Goal: Transaction & Acquisition: Purchase product/service

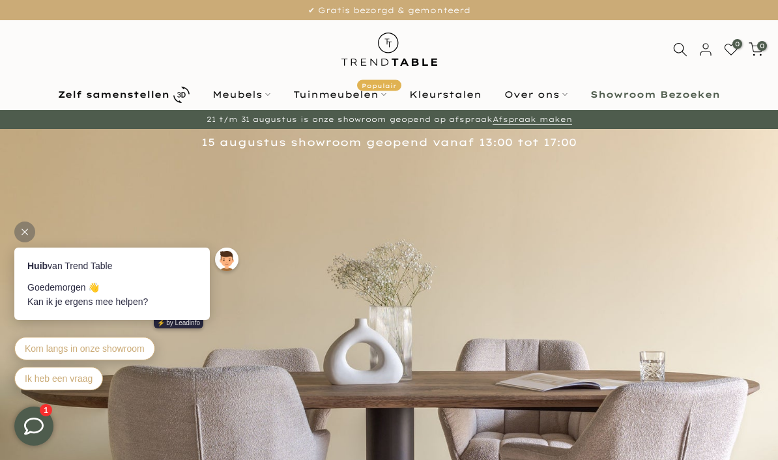
click at [21, 223] on div at bounding box center [24, 231] width 21 height 21
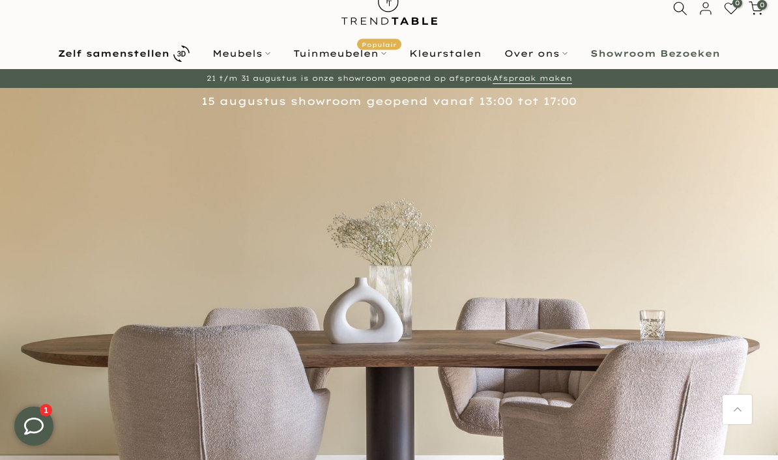
scroll to position [31, 0]
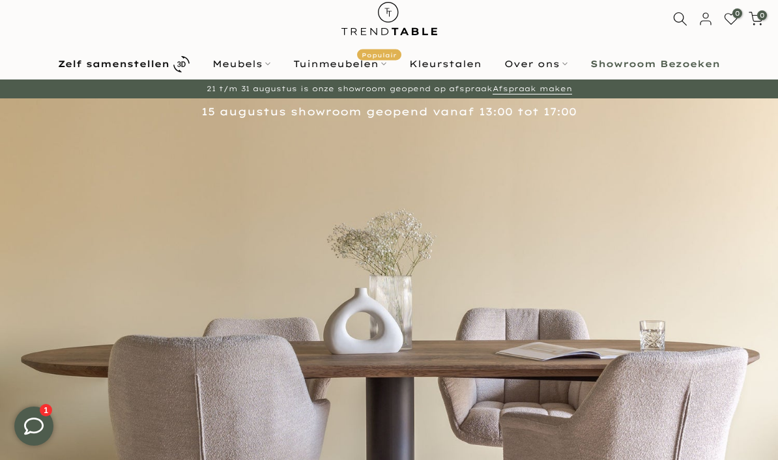
click at [460, 71] on link "Kleurstalen" at bounding box center [445, 64] width 95 height 16
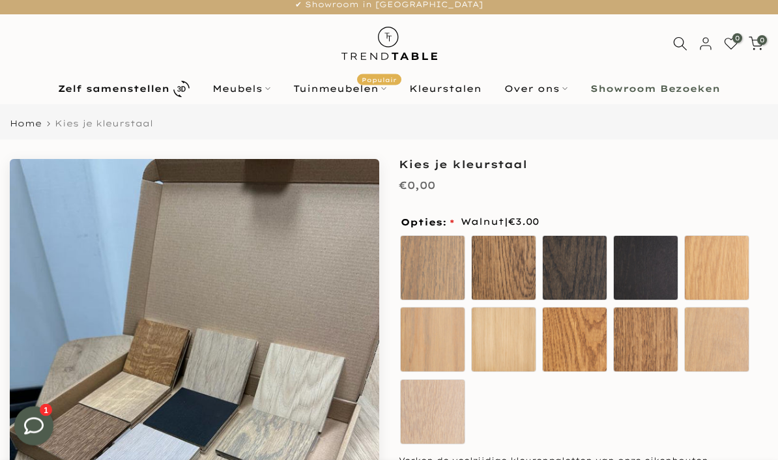
scroll to position [6, 0]
click at [715, 261] on label "Sand Oak" at bounding box center [716, 267] width 65 height 65
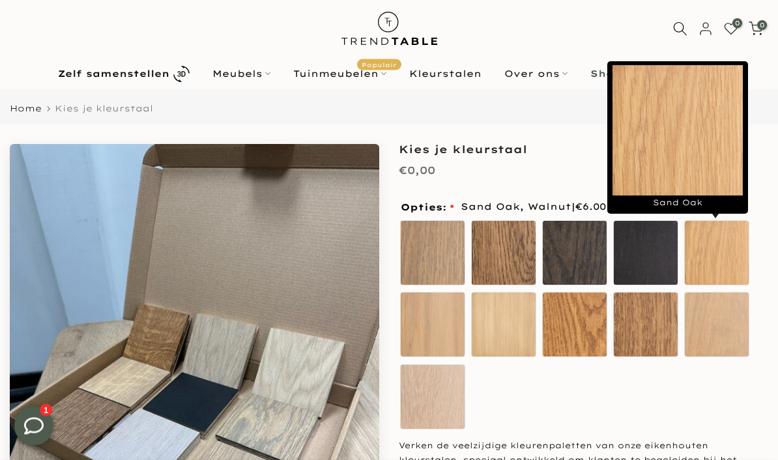
scroll to position [21, 0]
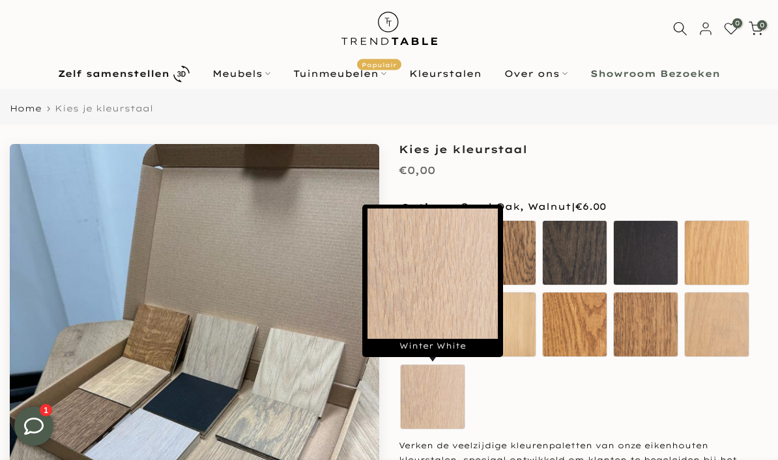
click at [416, 407] on label "Winter White" at bounding box center [432, 396] width 65 height 65
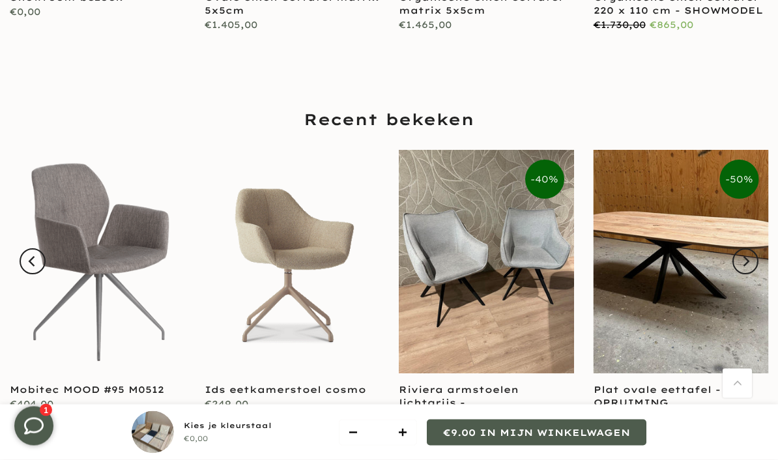
scroll to position [1623, 0]
click at [746, 256] on icon "Next" at bounding box center [745, 261] width 10 height 10
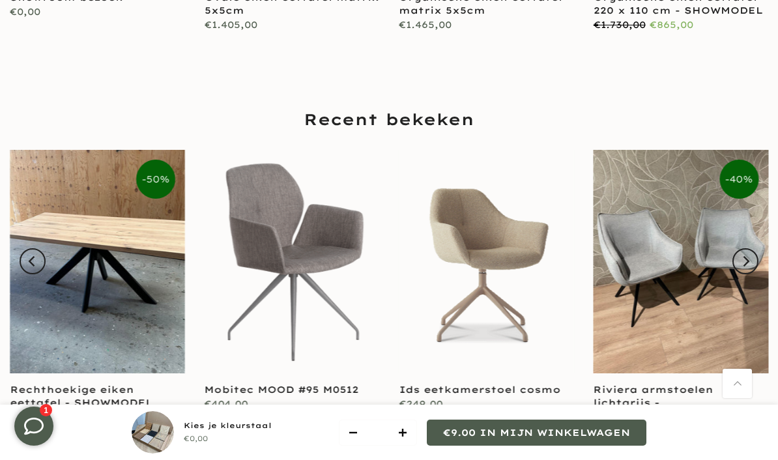
click at [27, 256] on icon "Previous" at bounding box center [32, 261] width 10 height 10
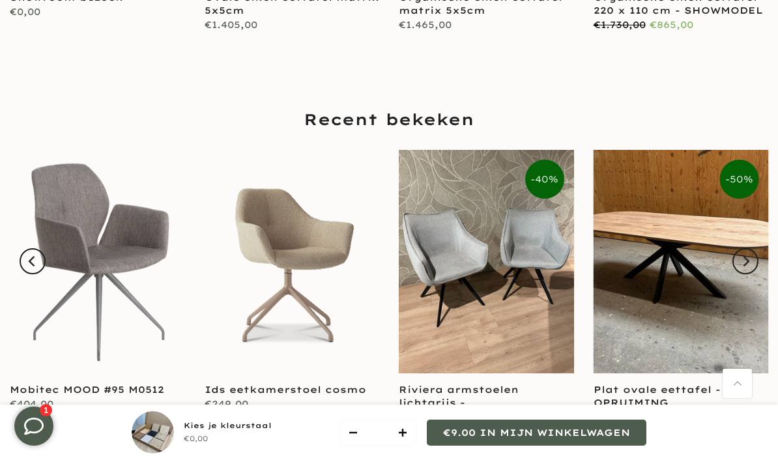
click at [714, 302] on link at bounding box center [680, 261] width 175 height 223
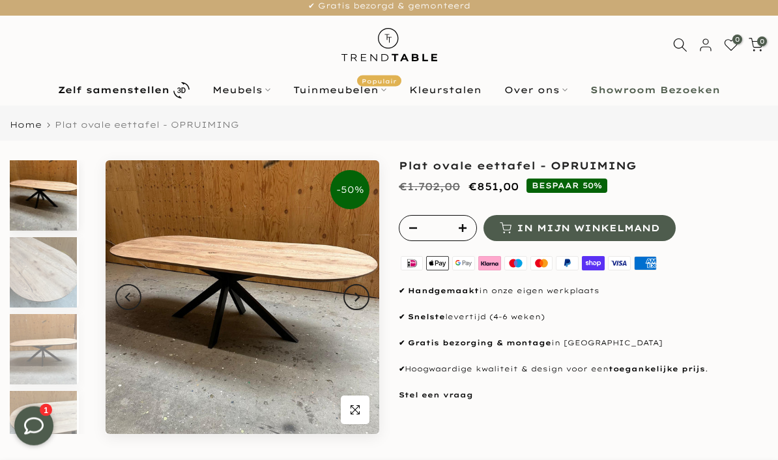
scroll to position [3, 0]
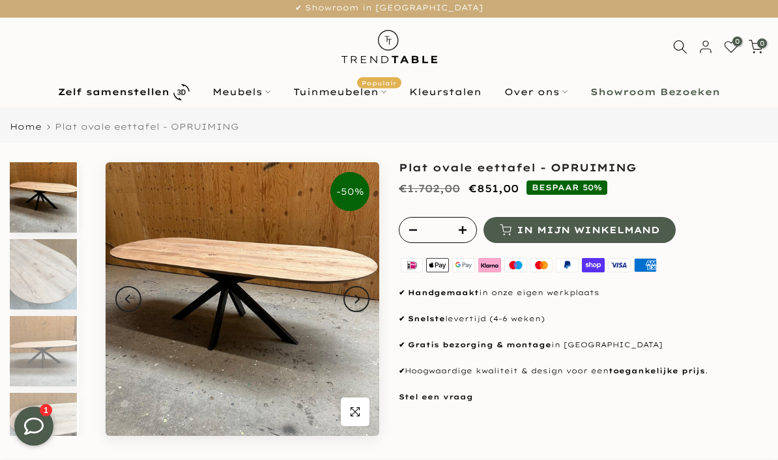
click at [163, 91] on b "Zelf samenstellen" at bounding box center [113, 91] width 111 height 9
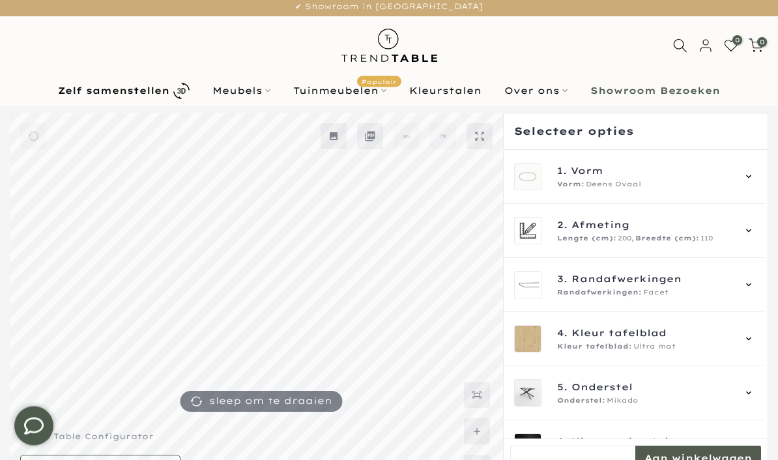
scroll to position [5, 0]
click at [761, 174] on div "1. Vorm Vorm: Deens Ovaal" at bounding box center [633, 176] width 261 height 54
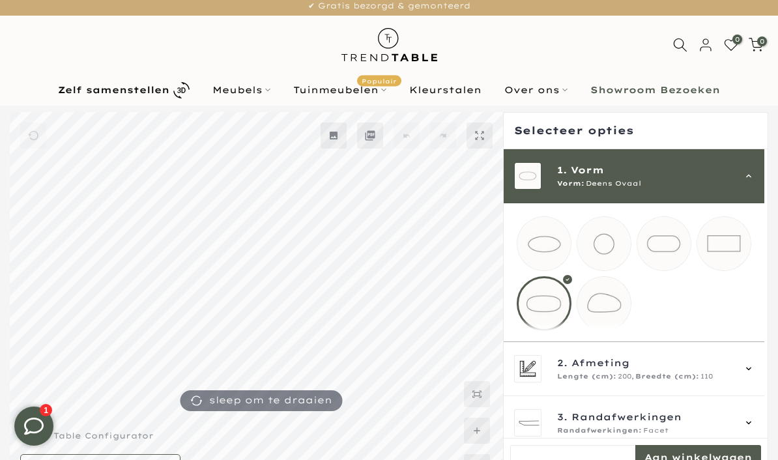
click at [679, 243] on mmq-loader at bounding box center [663, 243] width 53 height 53
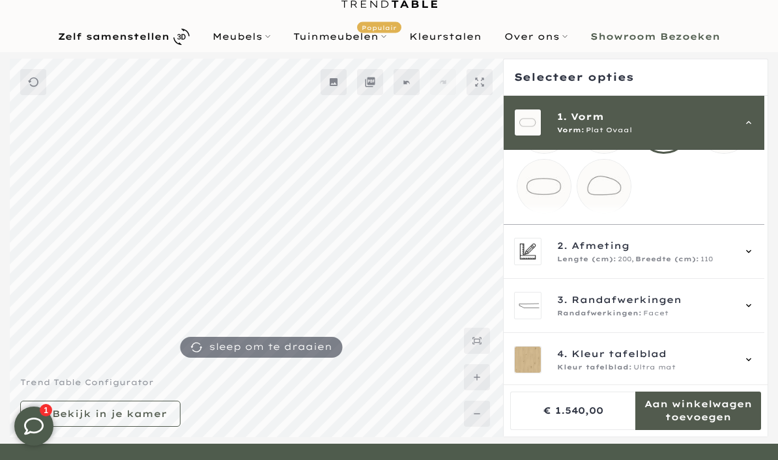
scroll to position [67, 0]
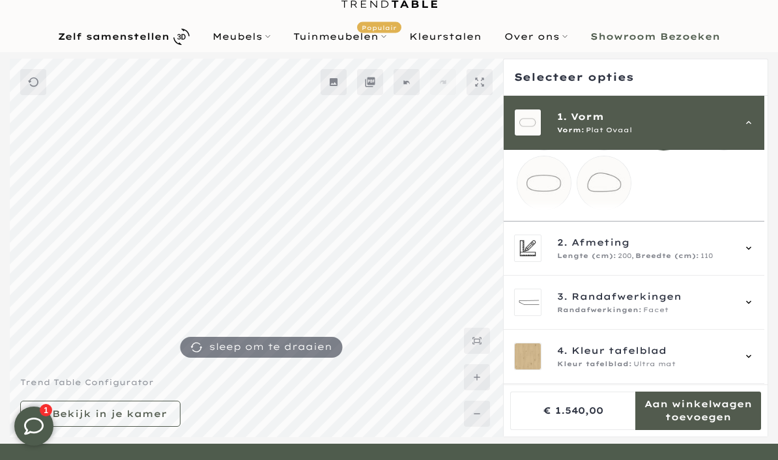
click at [761, 257] on div "2. Afmeting Lengte (cm): 200, Breedte (cm): 110" at bounding box center [633, 248] width 261 height 54
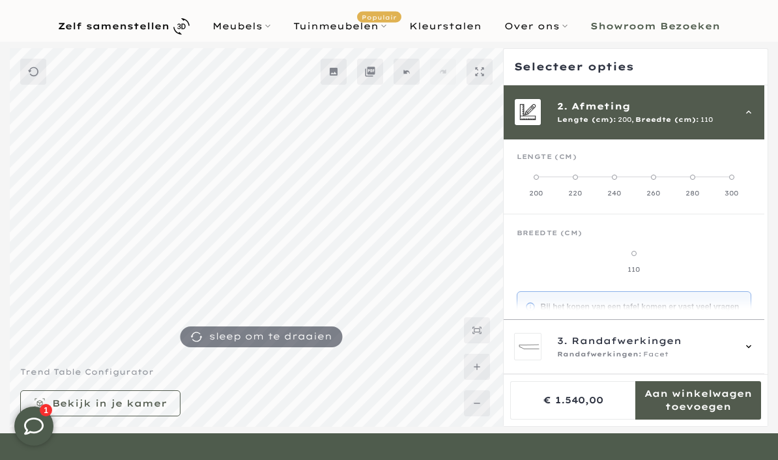
scroll to position [83, 0]
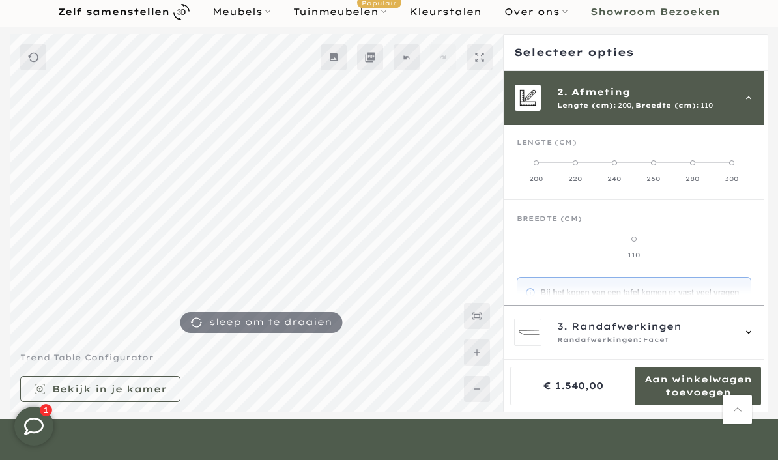
click at [764, 360] on div "3. Randafwerkingen Randafwerkingen: Facet" at bounding box center [633, 332] width 261 height 54
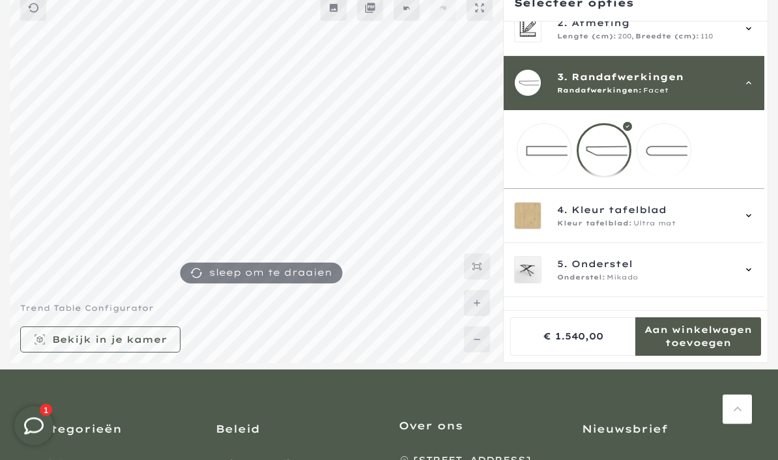
scroll to position [132, 0]
click at [760, 227] on div "4. Kleur tafelblad Kleur tafelblad: Ultra mat" at bounding box center [633, 216] width 261 height 54
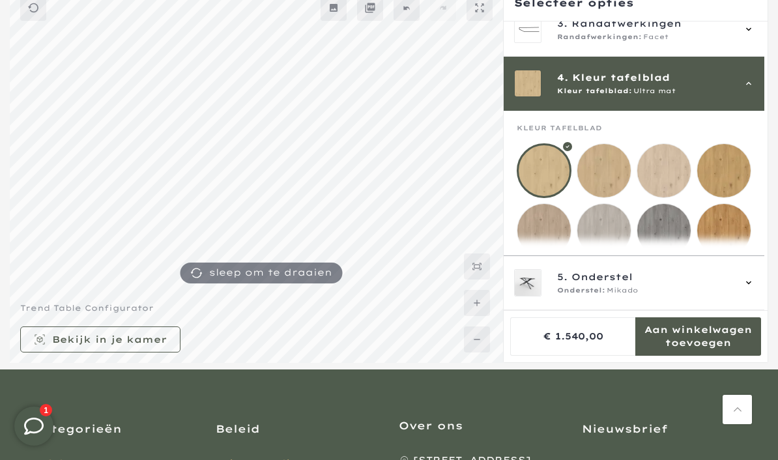
scroll to position [162, 0]
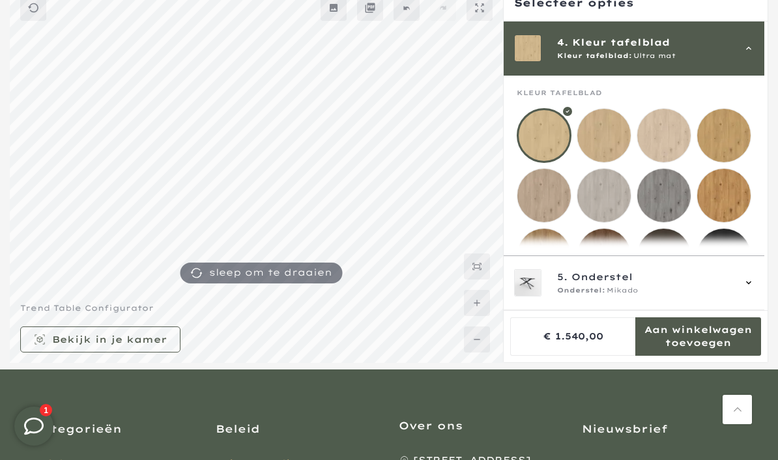
click at [544, 197] on mmq-loader at bounding box center [543, 195] width 53 height 53
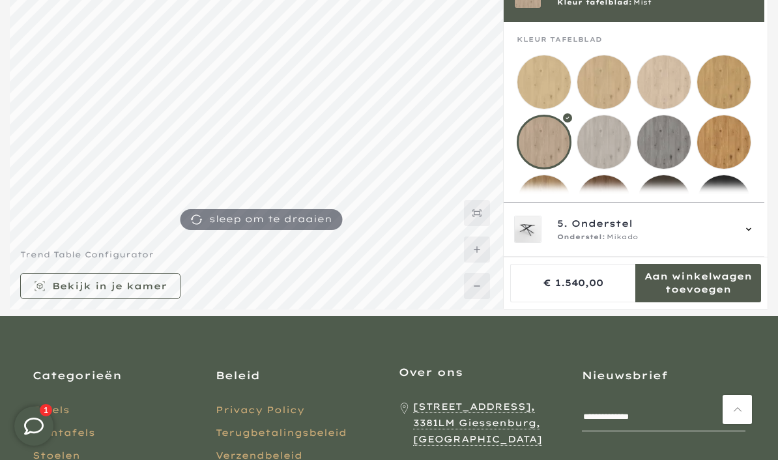
click at [675, 79] on mmq-loader at bounding box center [663, 81] width 53 height 53
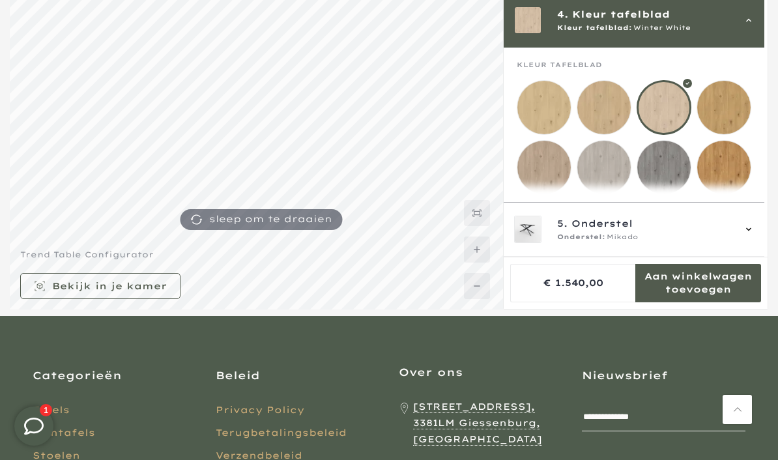
scroll to position [112, 0]
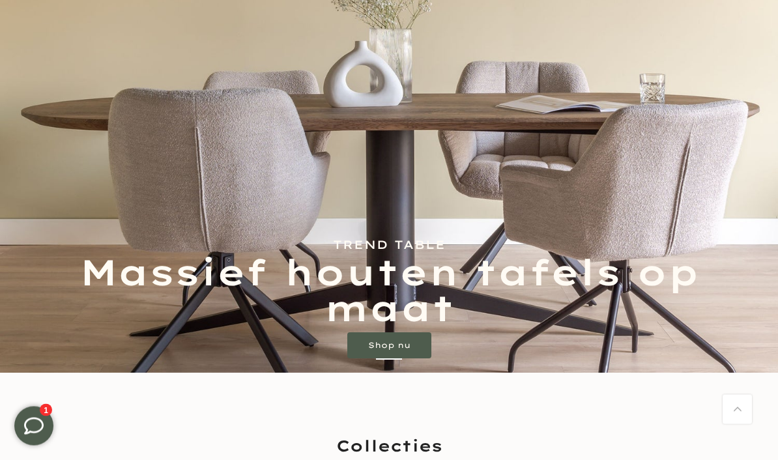
scroll to position [277, 0]
click at [419, 347] on link "Shop nu" at bounding box center [389, 345] width 84 height 26
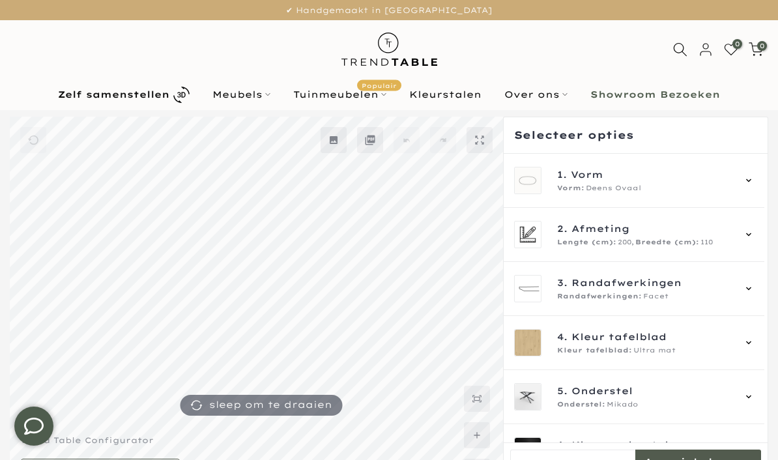
click at [760, 177] on div "1. Vorm Vorm: Deens Ovaal" at bounding box center [633, 181] width 261 height 54
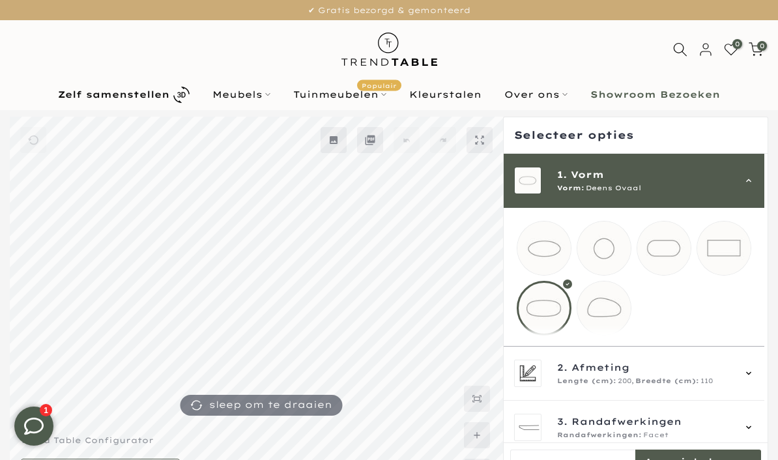
click at [671, 247] on mmq-loader at bounding box center [663, 247] width 53 height 53
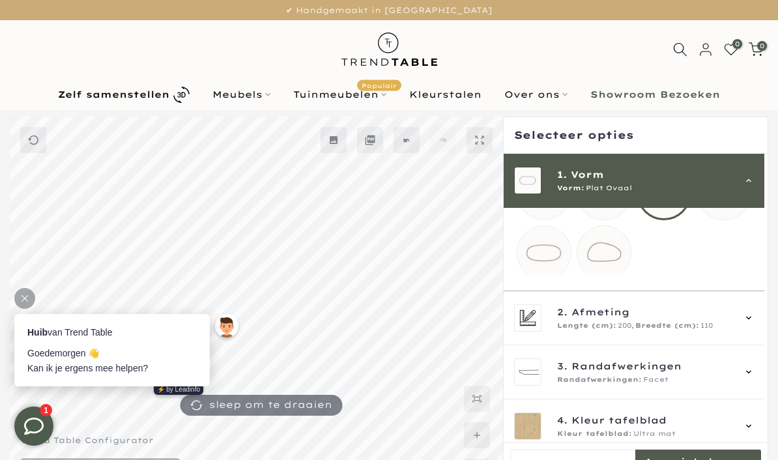
click at [751, 373] on icon at bounding box center [748, 371] width 5 height 3
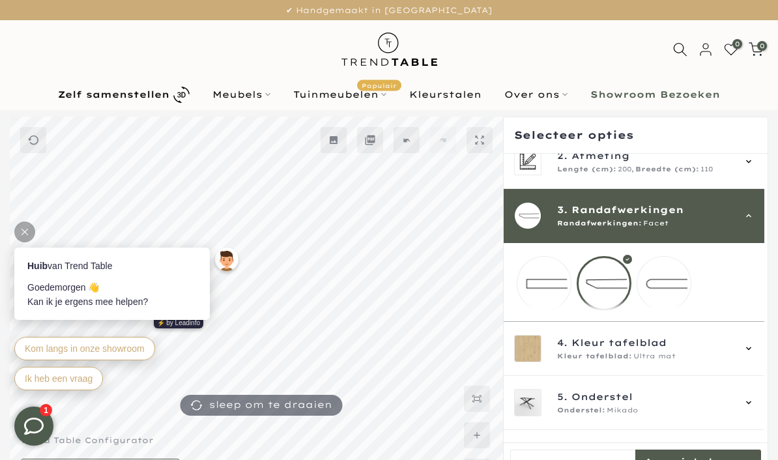
scroll to position [74, 0]
click at [617, 277] on div at bounding box center [603, 282] width 55 height 55
click at [769, 354] on div at bounding box center [389, 306] width 778 height 378
click at [754, 353] on icon at bounding box center [748, 348] width 10 height 10
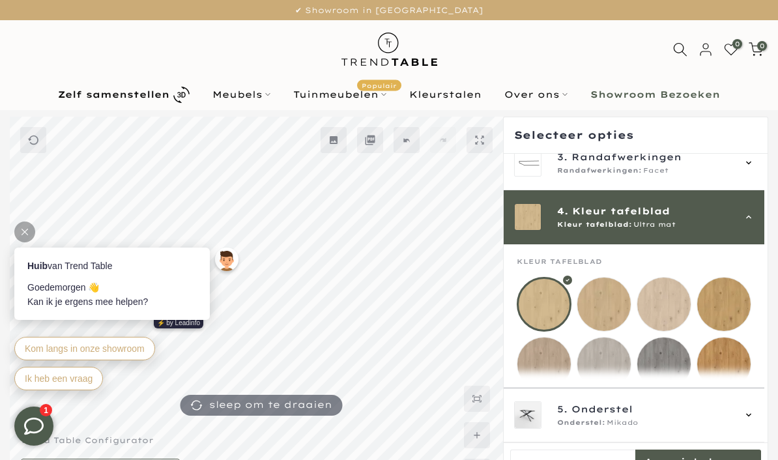
scroll to position [162, 0]
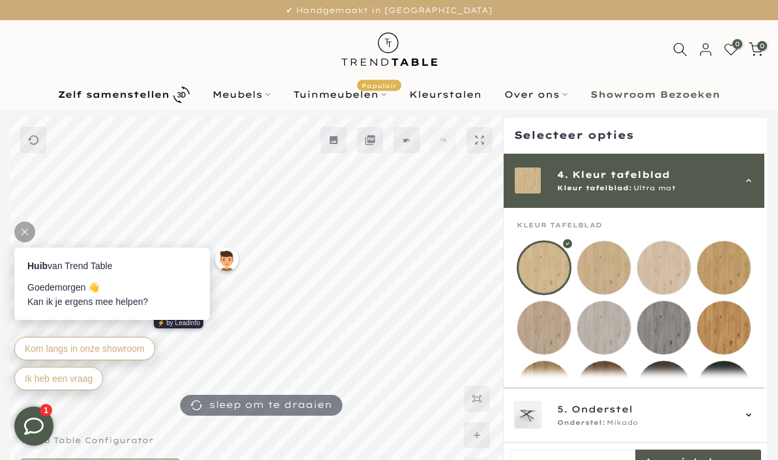
click at [666, 262] on mmq-loader at bounding box center [663, 267] width 53 height 53
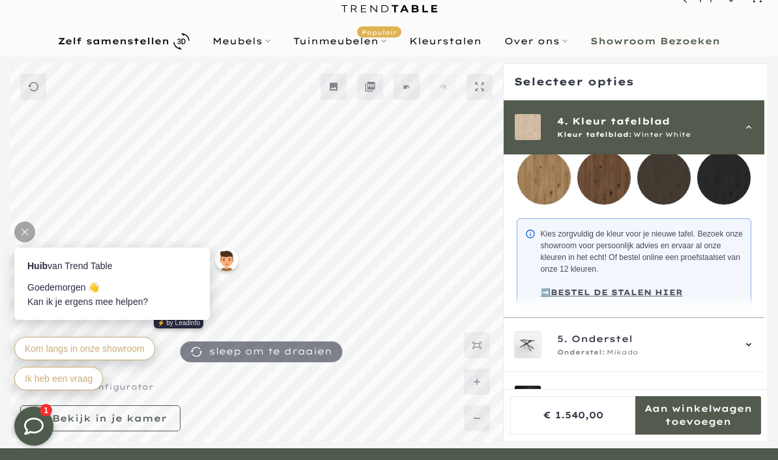
scroll to position [318, 0]
click at [754, 350] on icon at bounding box center [748, 345] width 10 height 10
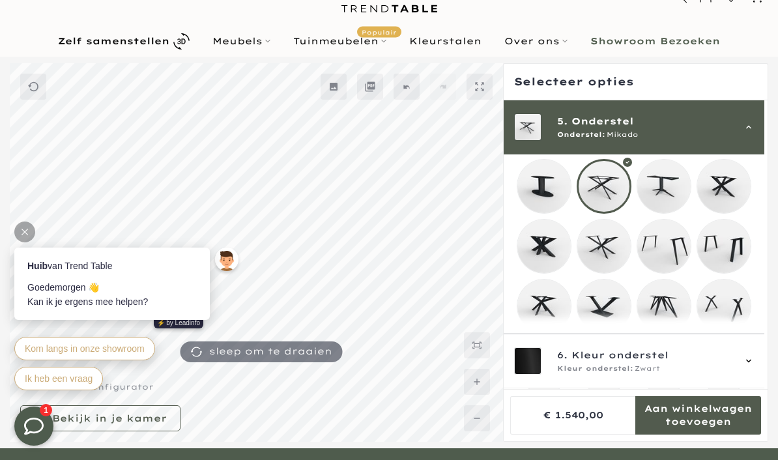
scroll to position [216, 0]
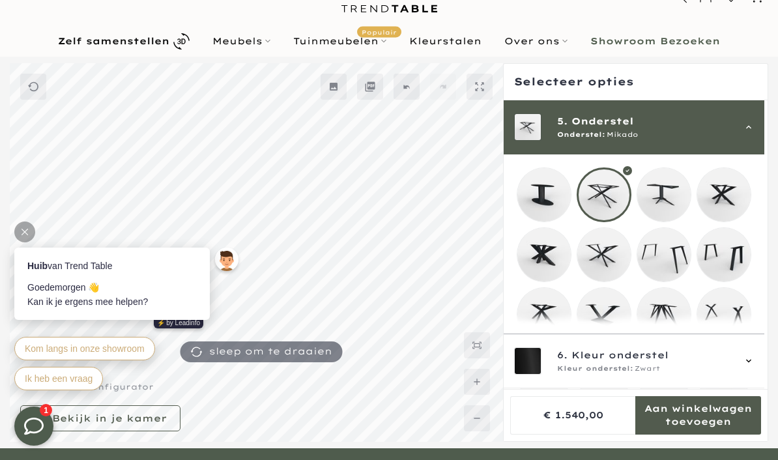
click at [668, 187] on mmq-loader at bounding box center [663, 194] width 53 height 53
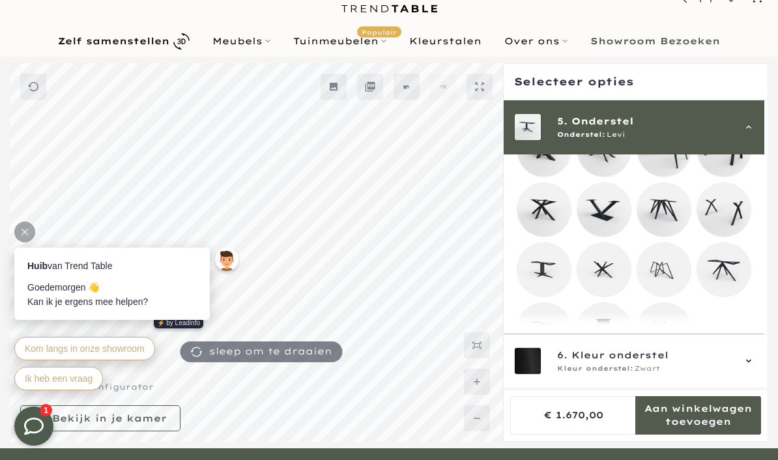
scroll to position [320, 0]
click at [750, 367] on icon at bounding box center [748, 361] width 10 height 10
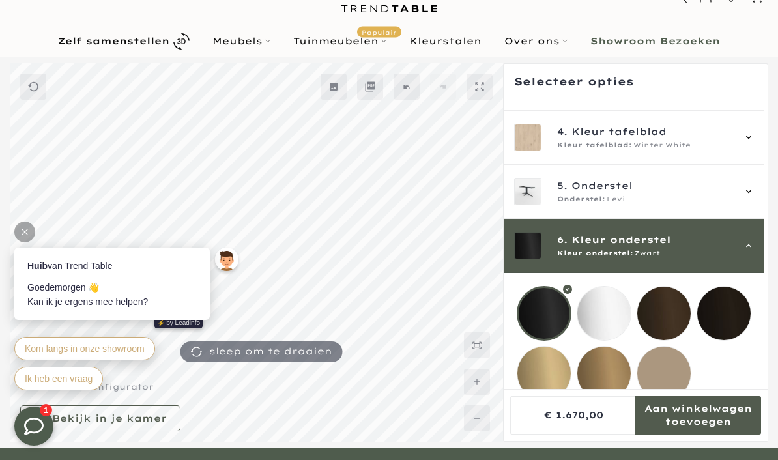
scroll to position [134, 0]
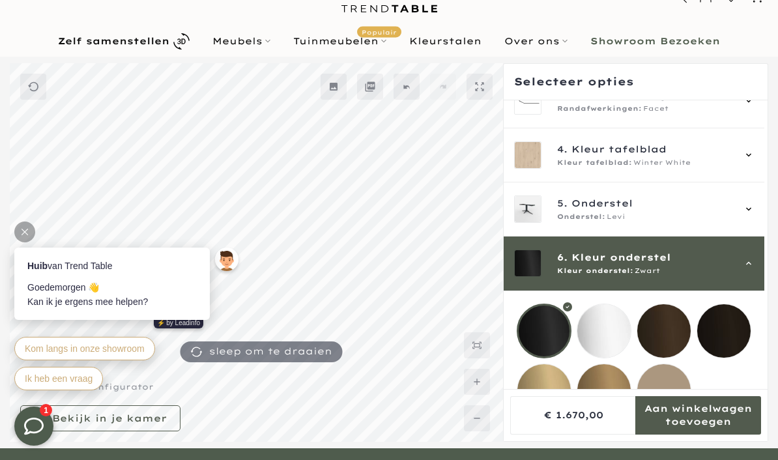
click at [733, 330] on mmq-loader at bounding box center [723, 330] width 53 height 53
click at [671, 328] on mmq-loader at bounding box center [663, 330] width 53 height 53
click at [548, 386] on mmq-loader at bounding box center [543, 390] width 53 height 53
click at [604, 388] on mmq-loader at bounding box center [603, 390] width 53 height 53
click at [666, 393] on mmq-loader at bounding box center [663, 390] width 53 height 53
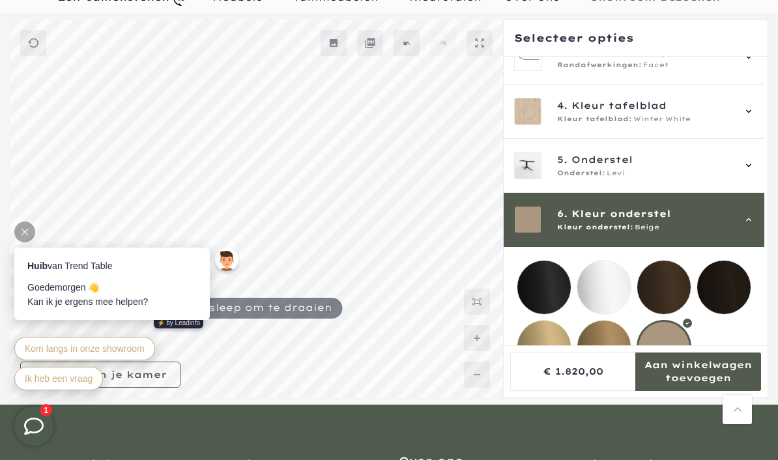
scroll to position [83, 0]
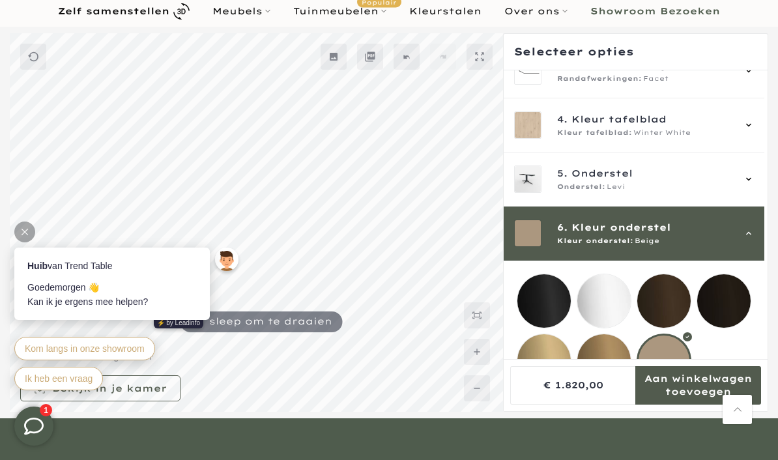
click at [537, 296] on mmq-loader at bounding box center [543, 300] width 53 height 53
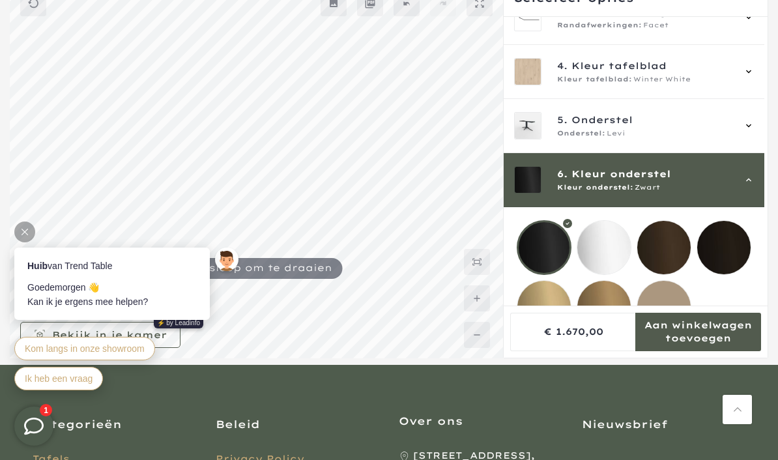
scroll to position [113, 0]
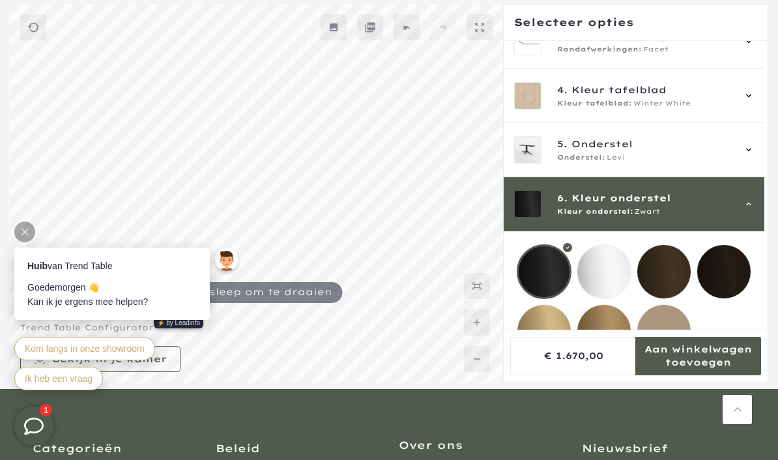
click at [707, 369] on mmq-formatted-message at bounding box center [698, 356] width 126 height 26
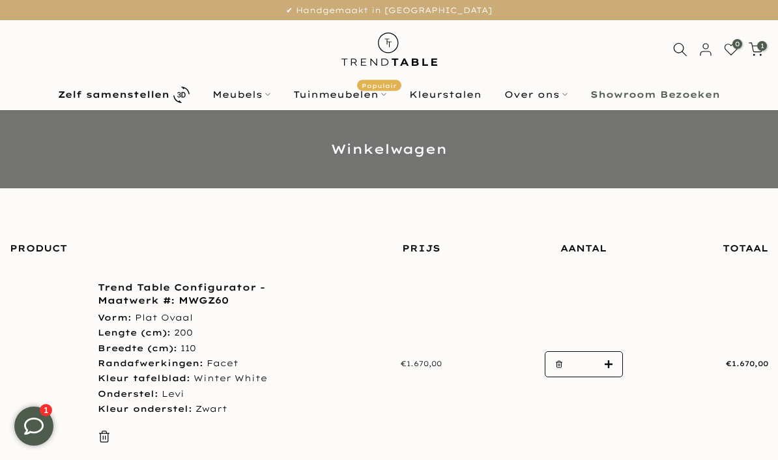
click at [158, 101] on link "Zelf samenstellen" at bounding box center [124, 94] width 154 height 23
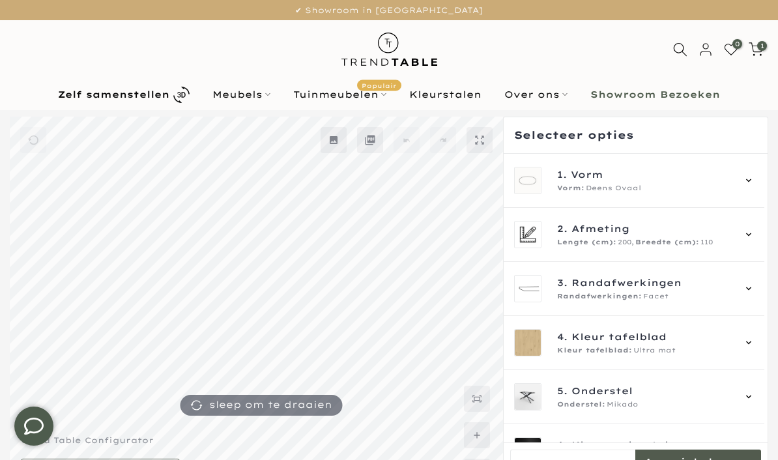
click at [754, 184] on icon at bounding box center [748, 180] width 10 height 10
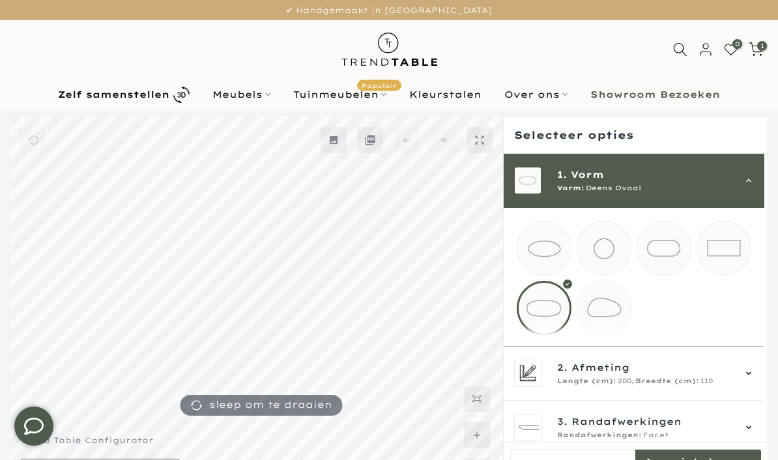
click at [610, 249] on mmq-loader at bounding box center [603, 247] width 53 height 53
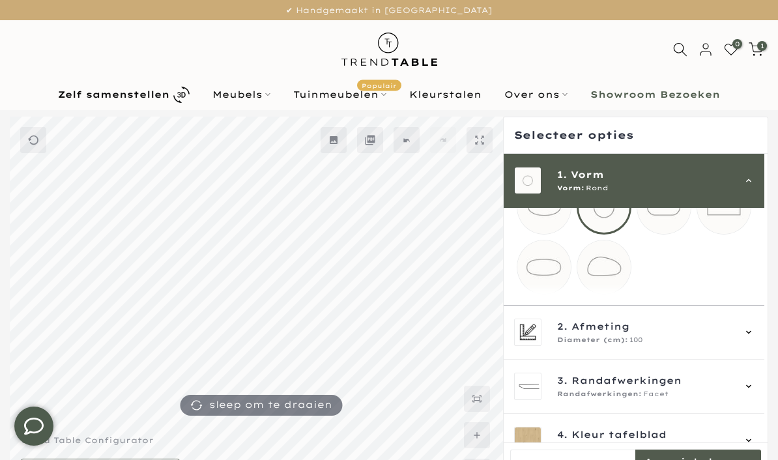
scroll to position [42, 0]
click at [763, 341] on div "2. Afmeting Diameter (cm): 100" at bounding box center [633, 332] width 261 height 54
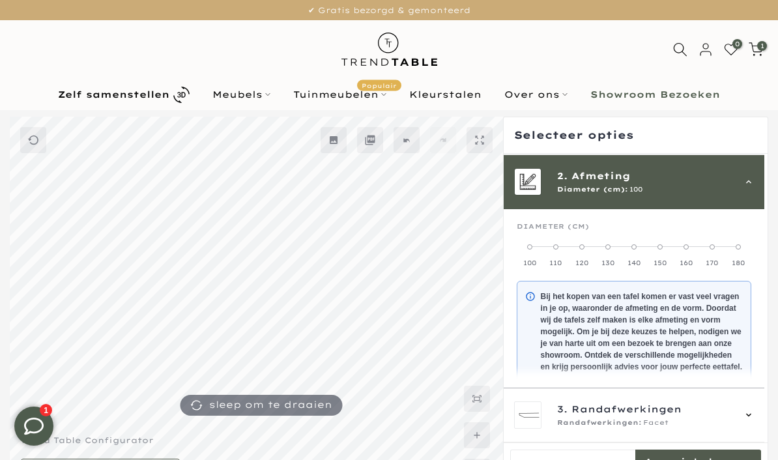
scroll to position [54, 0]
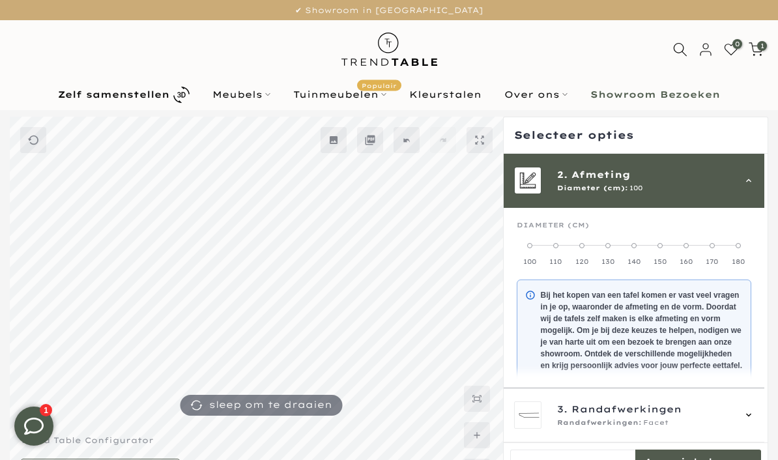
click at [589, 241] on label "120" at bounding box center [582, 253] width 26 height 26
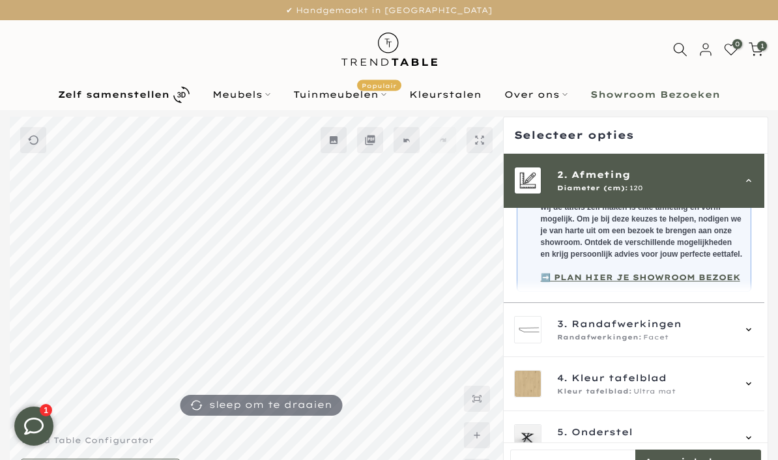
scroll to position [165, 0]
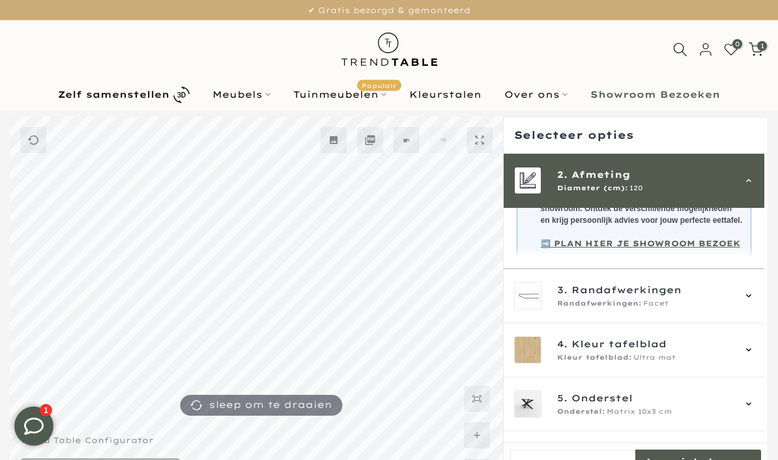
click at [764, 358] on div "4. Kleur tafelblad Kleur tafelblad: Ultra mat" at bounding box center [633, 350] width 261 height 54
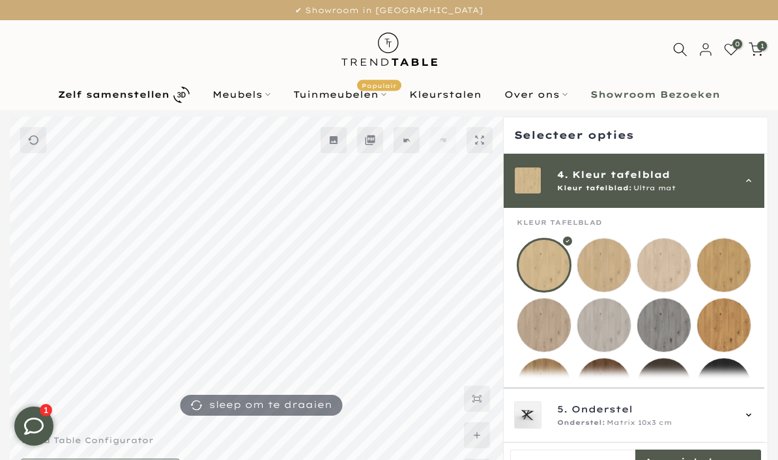
scroll to position [162, 0]
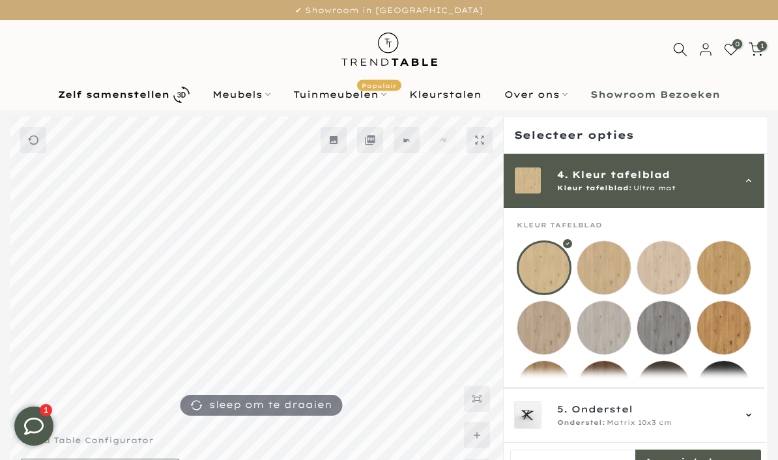
click at [666, 260] on mmq-loader at bounding box center [663, 267] width 53 height 53
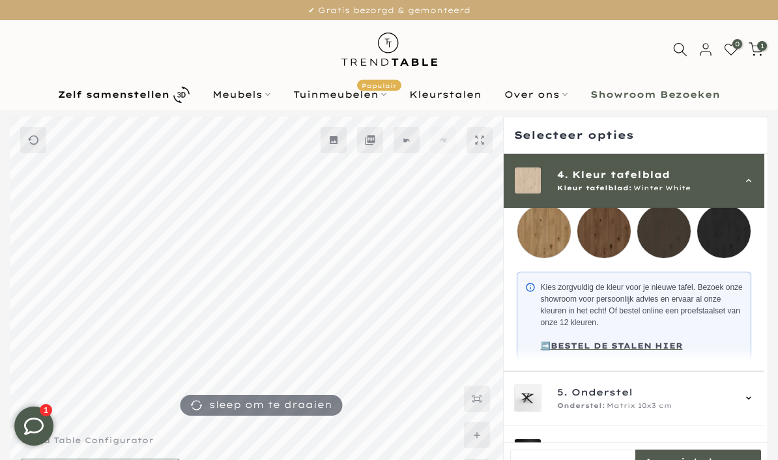
scroll to position [318, 0]
click at [761, 412] on div "5. Onderstel Onderstel: Matrix 10x3 cm" at bounding box center [633, 399] width 261 height 54
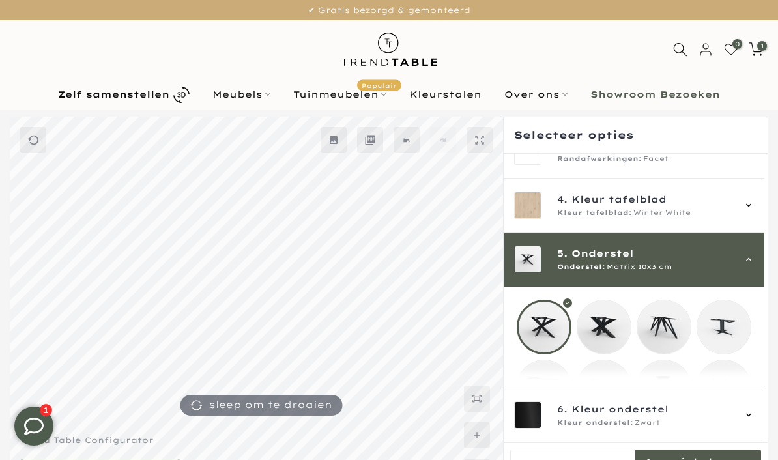
scroll to position [135, 0]
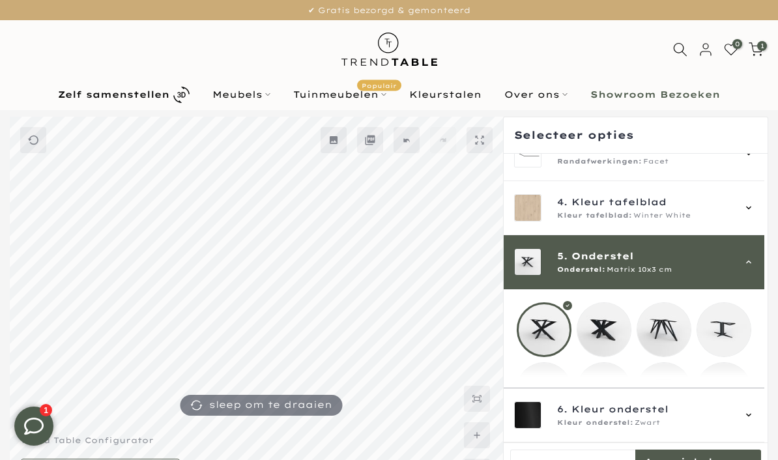
click at [732, 330] on mmq-loader at bounding box center [723, 329] width 53 height 53
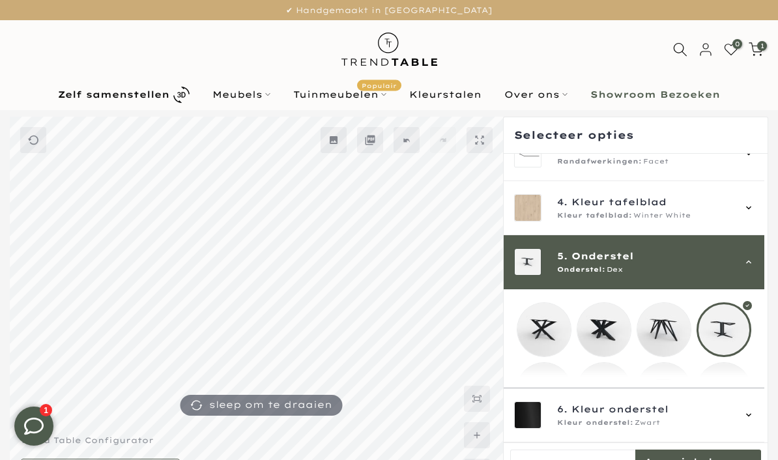
click at [612, 386] on mmq-loader at bounding box center [603, 389] width 53 height 53
click at [548, 391] on mmq-loader at bounding box center [543, 389] width 53 height 53
click at [611, 394] on mmq-loader at bounding box center [603, 389] width 53 height 53
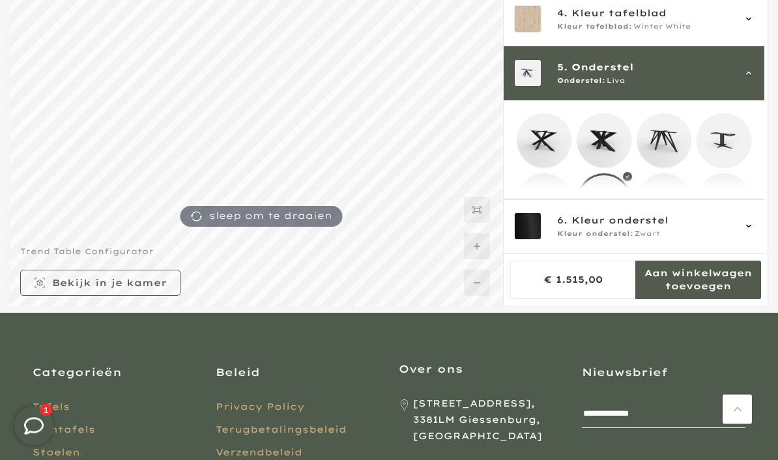
scroll to position [190, 0]
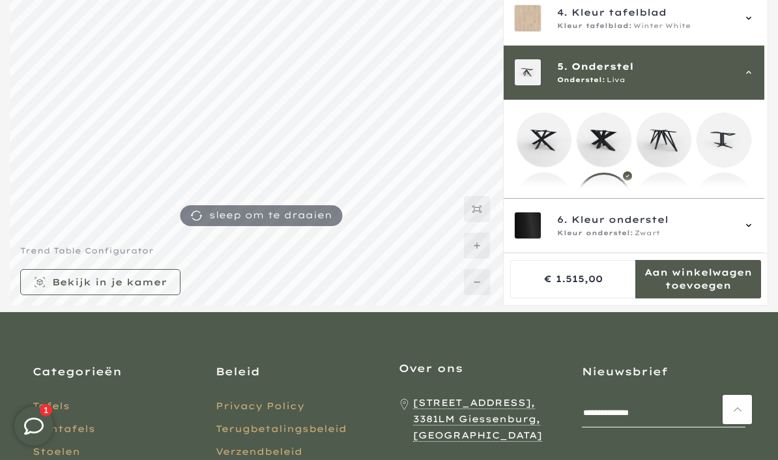
click at [694, 292] on mmq-formatted-message at bounding box center [698, 279] width 126 height 26
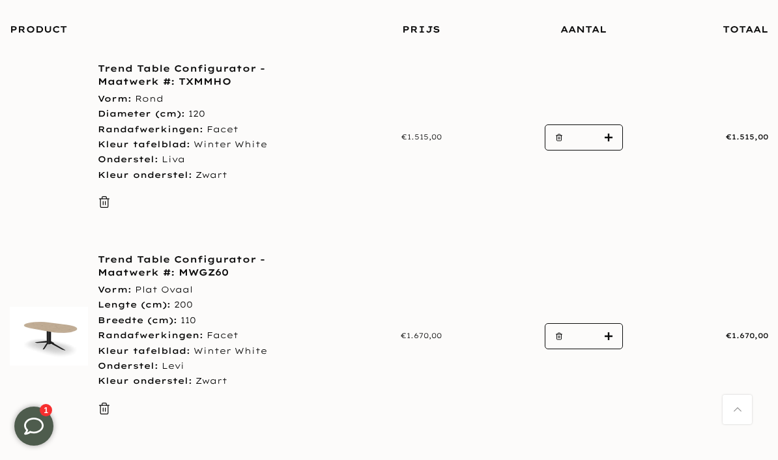
scroll to position [217, 0]
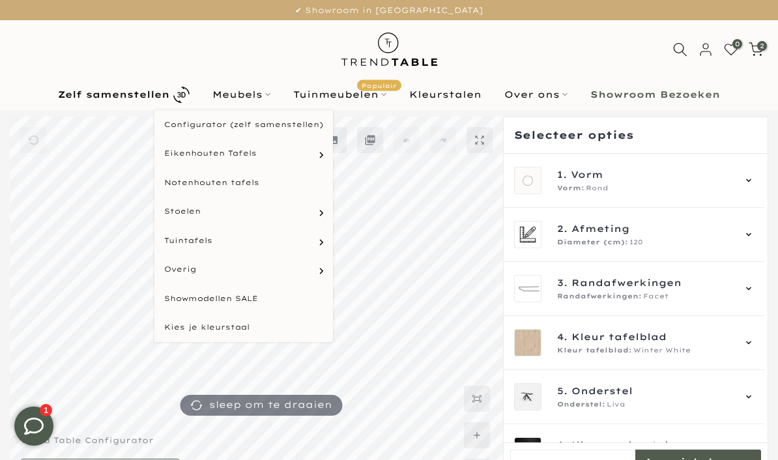
click at [277, 92] on link "Meubels" at bounding box center [241, 95] width 81 height 16
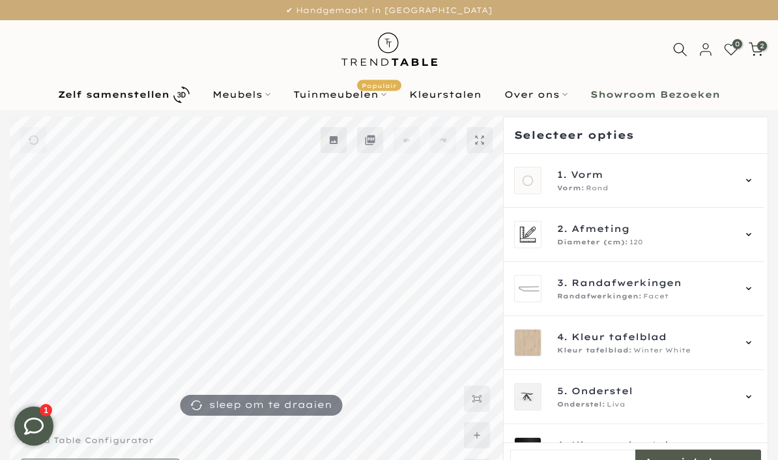
click at [265, 93] on link "Meubels" at bounding box center [241, 95] width 81 height 16
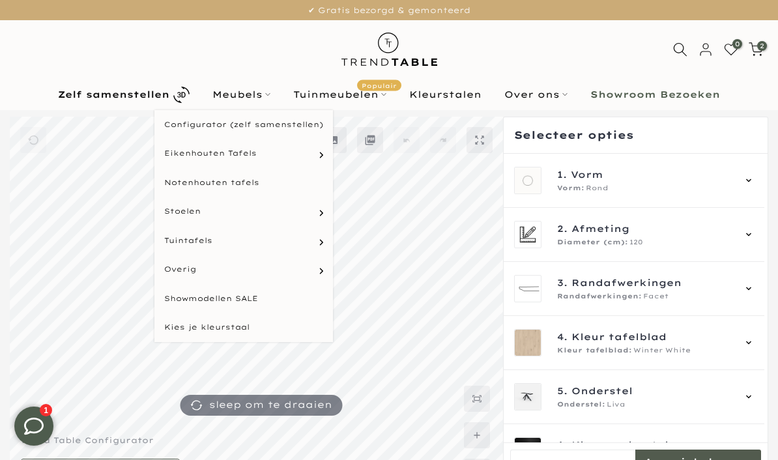
click at [0, 0] on link "Eetkamerstoelen" at bounding box center [0, 0] width 0 height 0
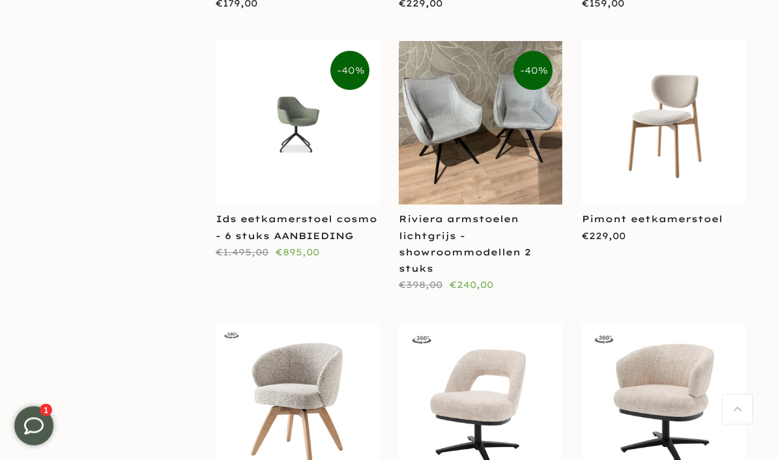
scroll to position [1815, 0]
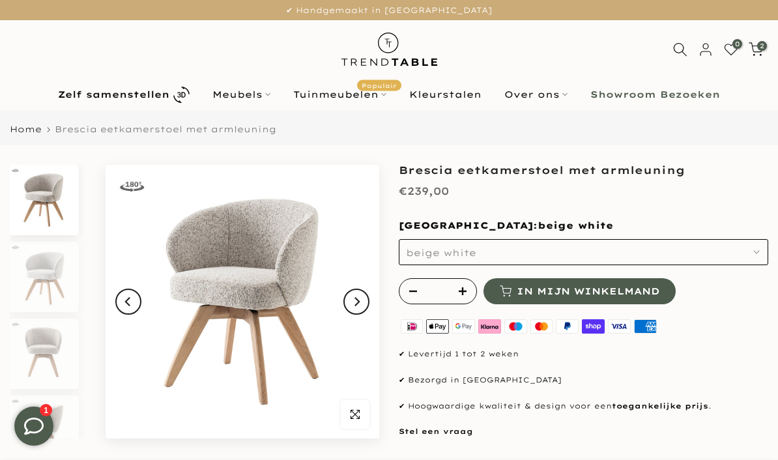
click at [645, 98] on b "Showroom Bezoeken" at bounding box center [655, 94] width 130 height 9
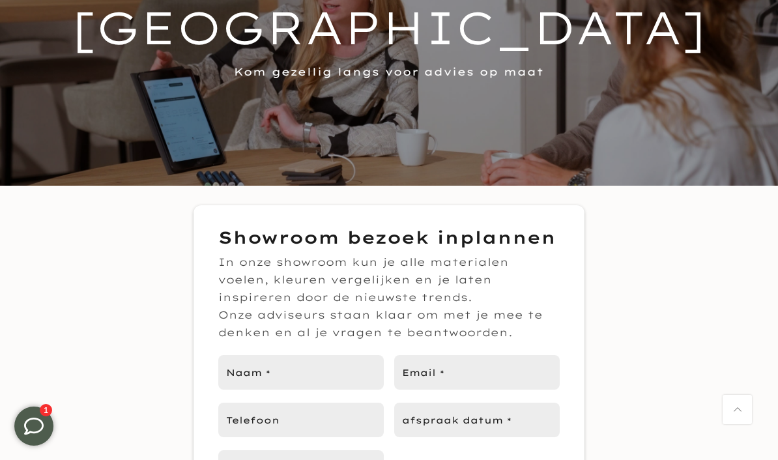
scroll to position [249, 0]
